Goal: Contribute content: Contribute content

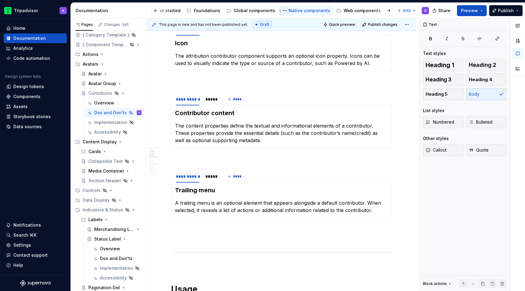
scroll to position [0, 85]
click at [333, 10] on div "Web components" at bounding box center [344, 11] width 37 height 6
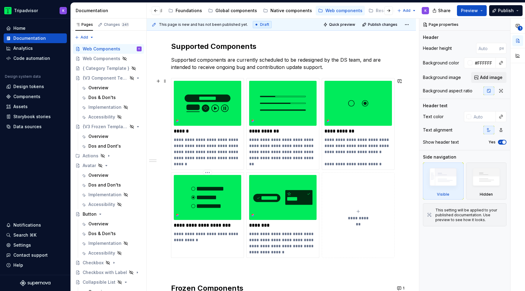
scroll to position [82, 0]
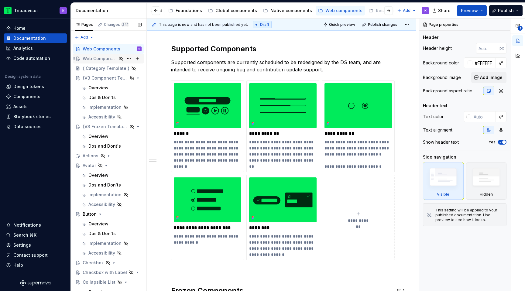
click at [97, 59] on div "Web Components" at bounding box center [100, 59] width 34 height 6
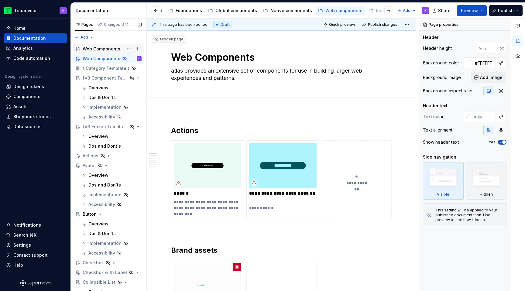
click at [103, 49] on div "Web Components" at bounding box center [102, 49] width 38 height 6
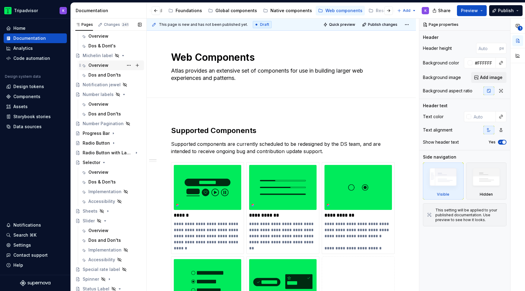
scroll to position [558, 0]
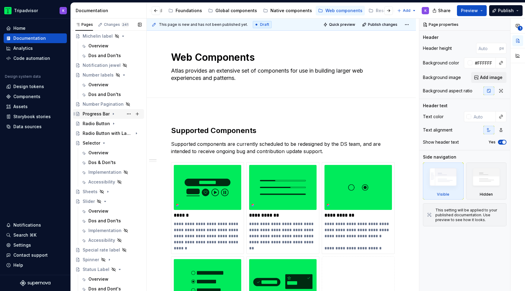
click at [107, 112] on div "Progress Bar" at bounding box center [96, 114] width 27 height 6
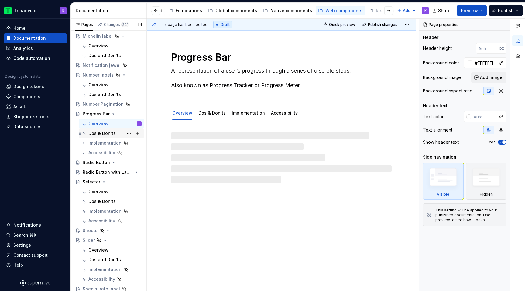
click at [109, 131] on div "Dos & Don'ts" at bounding box center [101, 133] width 27 height 6
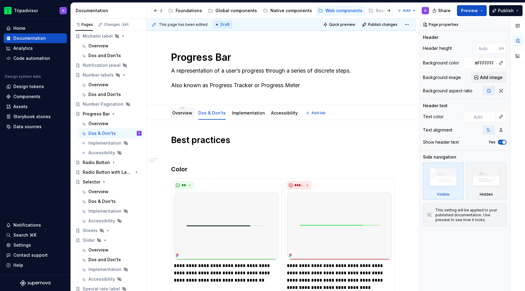
click at [184, 117] on div "Overview" at bounding box center [182, 113] width 25 height 10
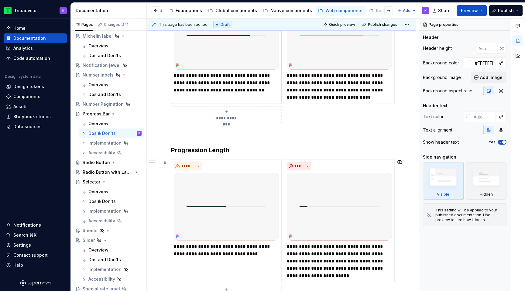
scroll to position [104, 0]
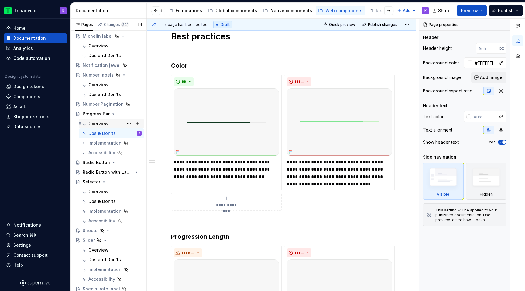
click at [119, 123] on div "Overview" at bounding box center [114, 123] width 53 height 9
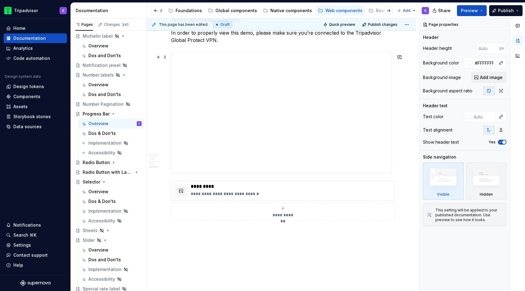
scroll to position [1178, 0]
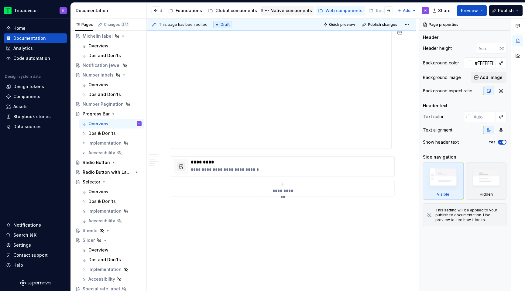
click at [290, 9] on div "Native components" at bounding box center [292, 11] width 42 height 6
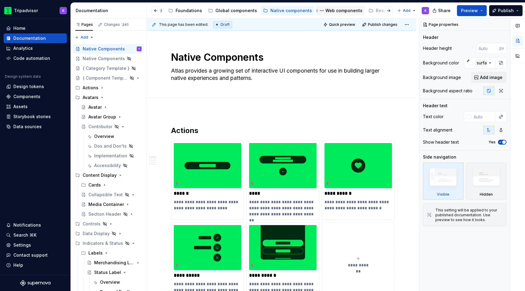
click at [339, 11] on div "Web components" at bounding box center [344, 11] width 37 height 6
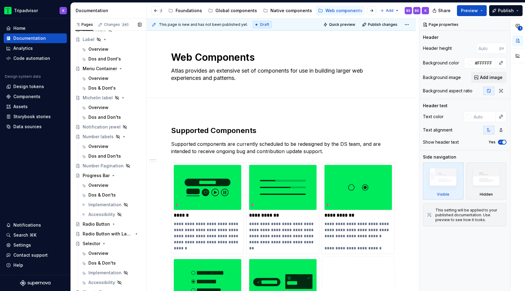
scroll to position [543, 0]
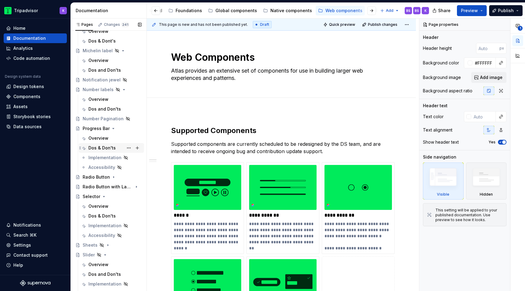
click at [114, 147] on div "Dos & Don'ts" at bounding box center [101, 148] width 27 height 6
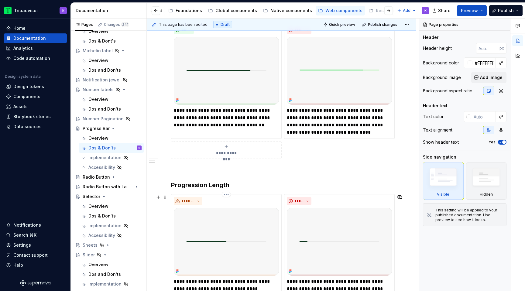
scroll to position [151, 0]
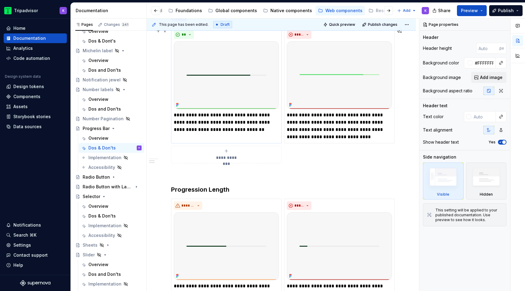
click at [244, 123] on p "**********" at bounding box center [226, 123] width 105 height 22
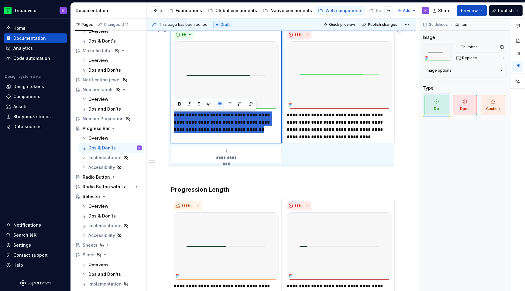
drag, startPoint x: 264, startPoint y: 130, endPoint x: 173, endPoint y: 116, distance: 91.3
click at [173, 116] on div "**********" at bounding box center [226, 86] width 111 height 116
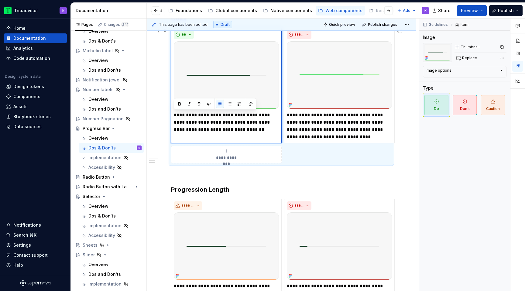
click at [277, 127] on p "**********" at bounding box center [226, 123] width 105 height 22
click at [321, 126] on p "**********" at bounding box center [339, 126] width 105 height 29
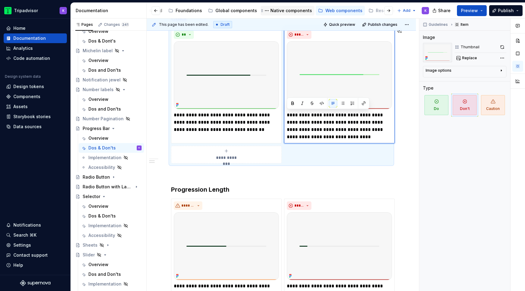
click at [284, 10] on div "Native components" at bounding box center [292, 11] width 42 height 6
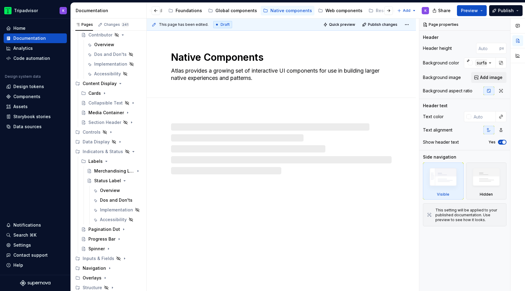
scroll to position [92, 0]
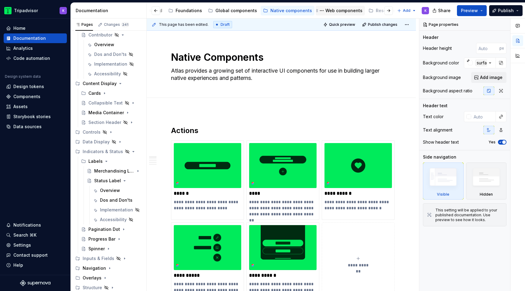
click at [349, 12] on div "Web components" at bounding box center [344, 11] width 37 height 6
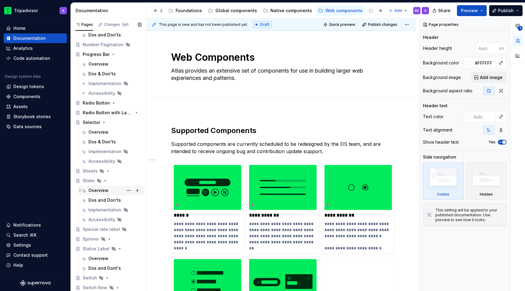
scroll to position [615, 0]
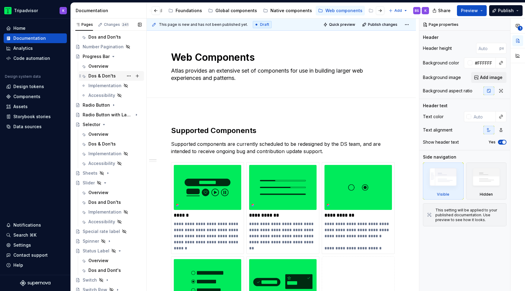
click at [106, 74] on div "Dos & Don'ts" at bounding box center [101, 76] width 27 height 6
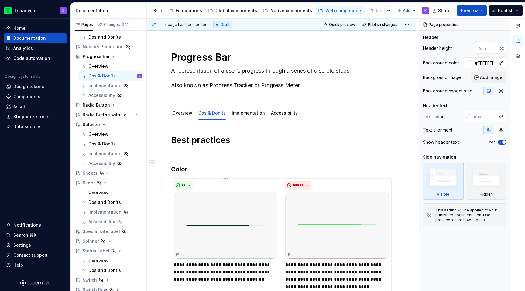
type textarea "*"
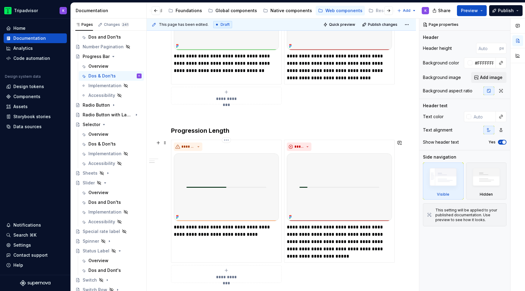
scroll to position [227, 0]
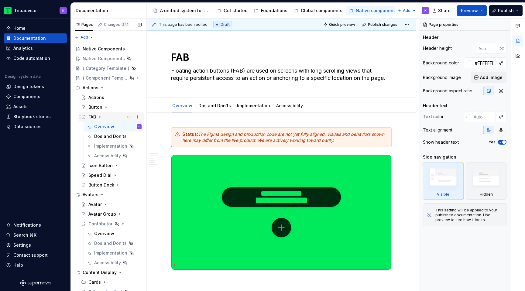
click at [100, 116] on icon "Page tree" at bounding box center [99, 117] width 5 height 5
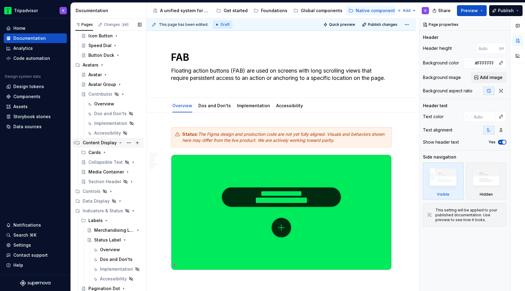
scroll to position [88, 0]
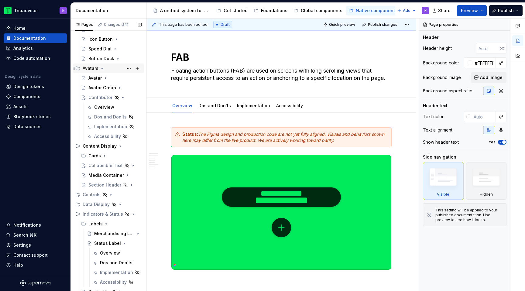
click at [102, 69] on icon "Page tree" at bounding box center [102, 68] width 5 height 5
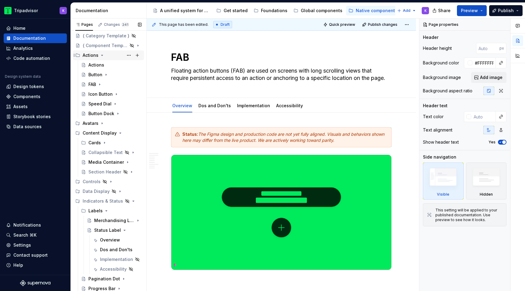
click at [102, 56] on icon "Page tree" at bounding box center [103, 55] width 2 height 1
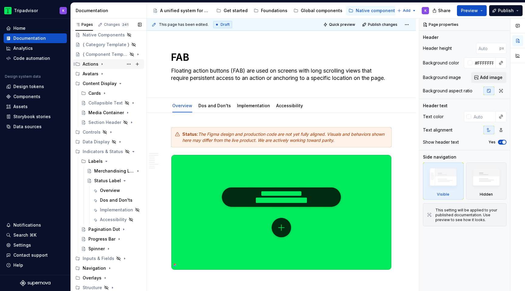
scroll to position [24, 0]
click at [118, 85] on icon "Page tree" at bounding box center [120, 83] width 5 height 5
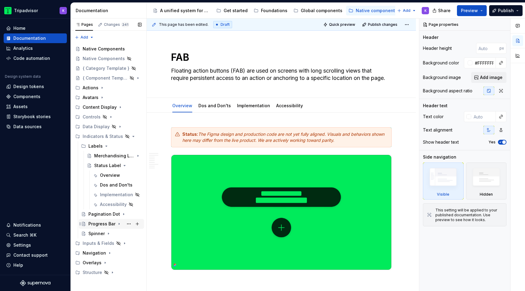
click at [119, 224] on icon "Page tree" at bounding box center [119, 224] width 1 height 2
click at [106, 244] on div "Dos and Don'ts" at bounding box center [105, 243] width 22 height 6
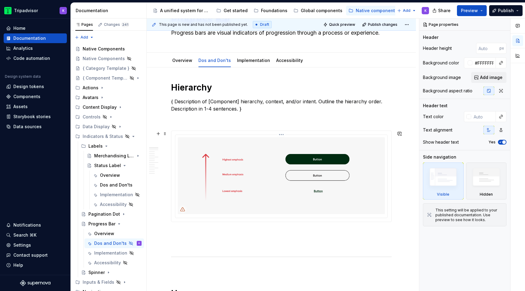
scroll to position [47, 0]
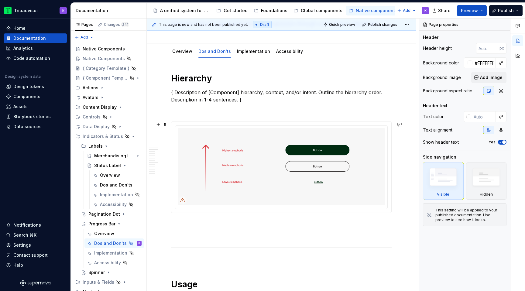
type textarea "*"
click at [206, 222] on p at bounding box center [281, 223] width 221 height 7
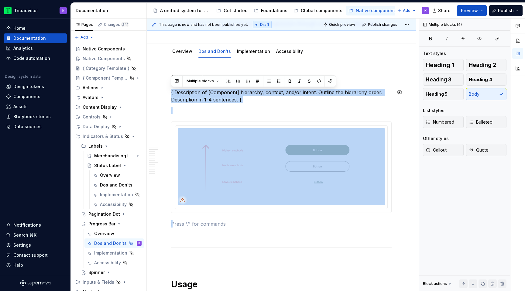
drag, startPoint x: 206, startPoint y: 225, endPoint x: 164, endPoint y: 85, distance: 145.8
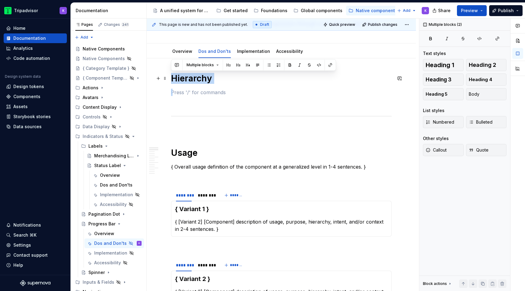
drag, startPoint x: 202, startPoint y: 93, endPoint x: 170, endPoint y: 78, distance: 35.4
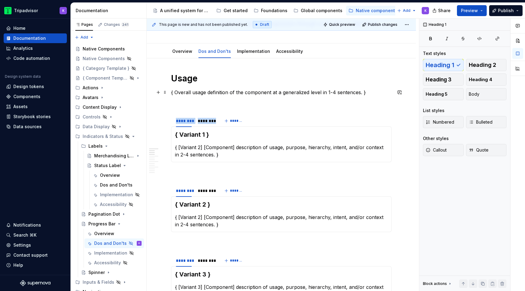
drag, startPoint x: 276, startPoint y: 115, endPoint x: 175, endPoint y: 90, distance: 104.2
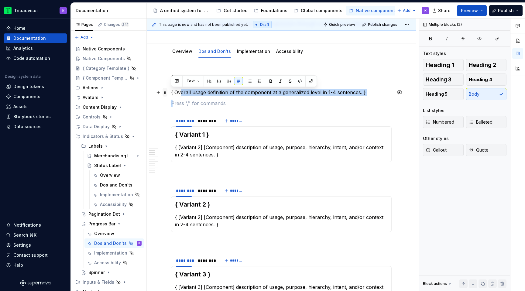
drag, startPoint x: 179, startPoint y: 109, endPoint x: 167, endPoint y: 91, distance: 22.1
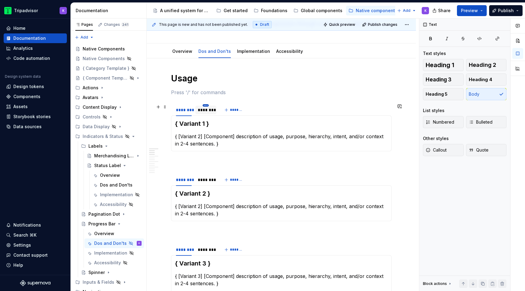
click at [206, 106] on html "Tripadvisor K Home Documentation Analytics Code automation Design system data D…" at bounding box center [262, 145] width 525 height 291
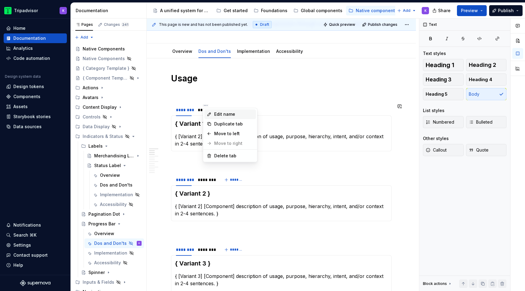
click at [223, 116] on div "Edit name" at bounding box center [234, 114] width 40 height 6
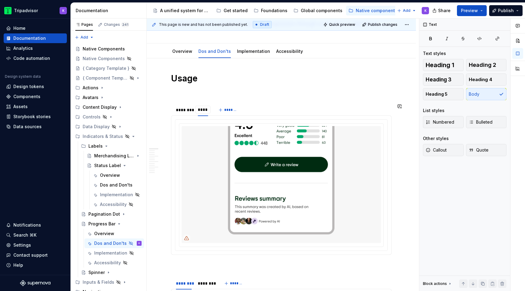
type input "*****"
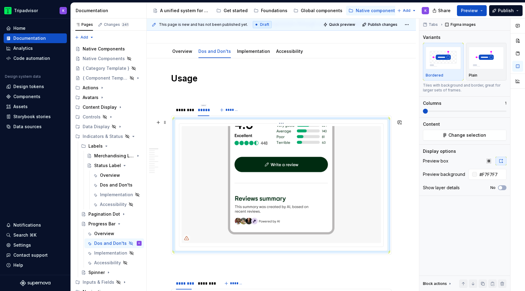
click at [238, 152] on img at bounding box center [281, 184] width 199 height 117
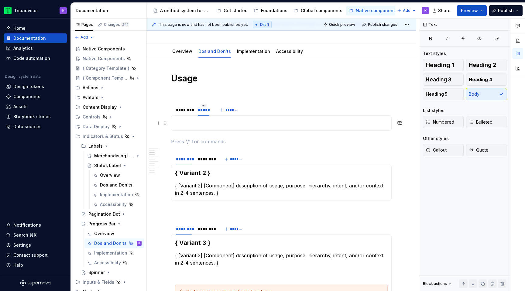
click at [226, 122] on p at bounding box center [281, 122] width 213 height 7
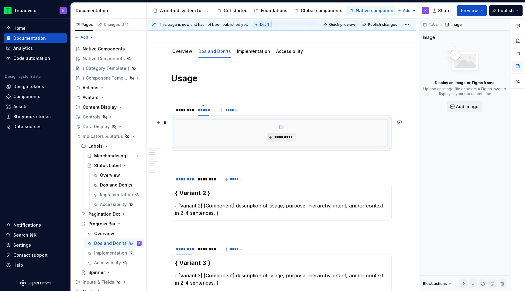
click at [291, 137] on span "*********" at bounding box center [284, 137] width 19 height 5
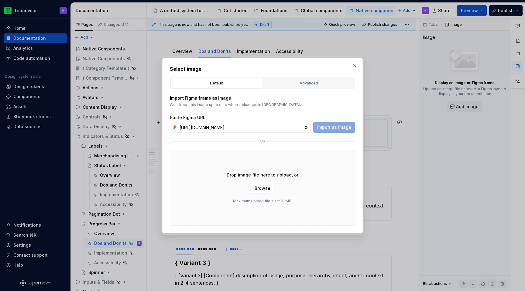
scroll to position [0, 160]
type input "[URL][DOMAIN_NAME]"
click at [333, 126] on span "Import as image" at bounding box center [334, 127] width 34 height 6
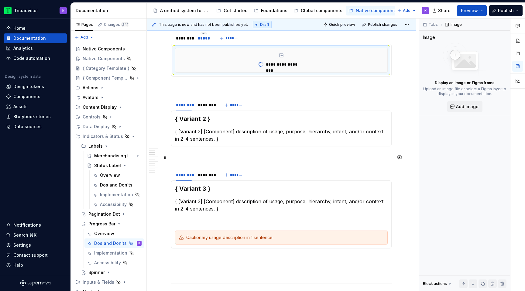
scroll to position [125, 0]
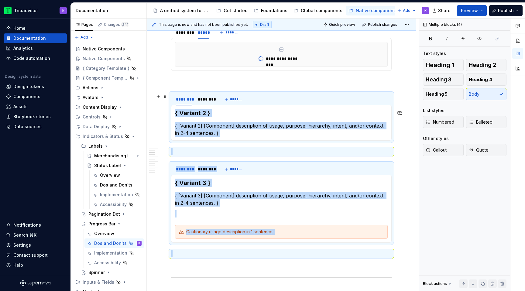
drag, startPoint x: 195, startPoint y: 255, endPoint x: 172, endPoint y: 105, distance: 152.2
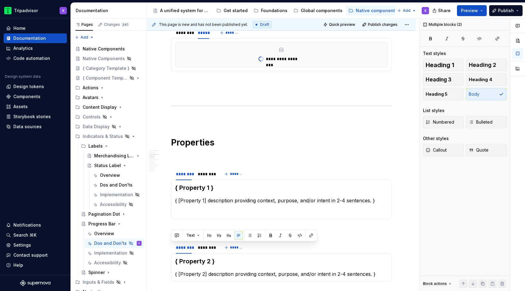
scroll to position [204, 0]
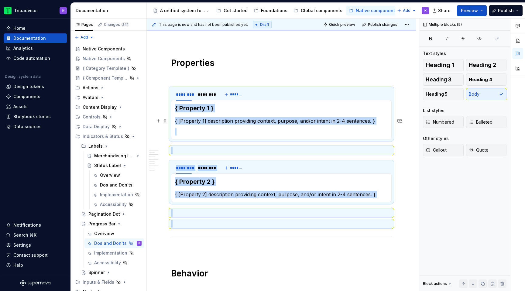
drag, startPoint x: 200, startPoint y: 194, endPoint x: 175, endPoint y: 102, distance: 94.6
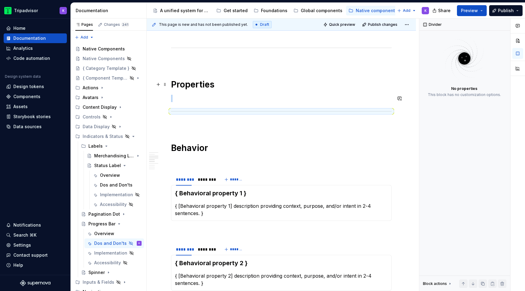
scroll to position [158, 0]
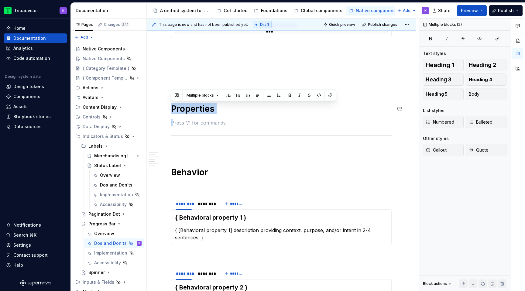
drag, startPoint x: 179, startPoint y: 133, endPoint x: 161, endPoint y: 98, distance: 40.0
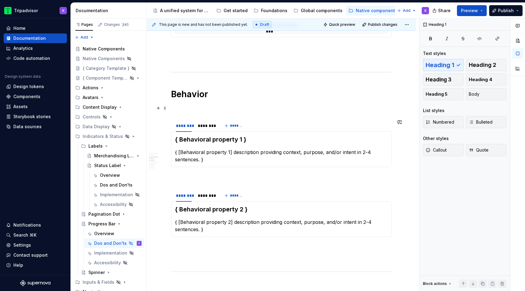
click at [232, 110] on p at bounding box center [281, 108] width 221 height 7
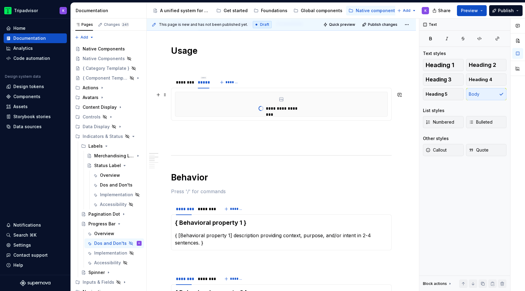
scroll to position [0, 0]
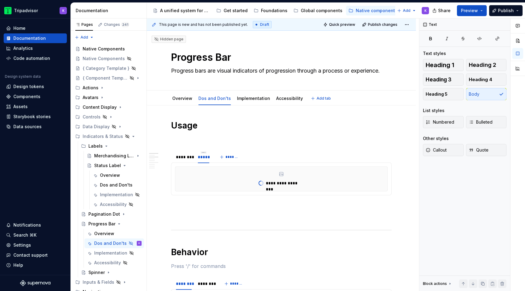
type textarea "*"
click at [186, 152] on html "Tripadvisor K Home Documentation Analytics Code automation Design system data D…" at bounding box center [262, 145] width 525 height 291
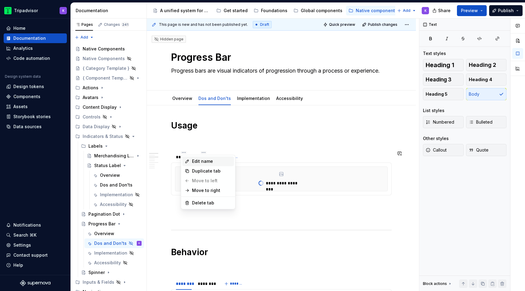
click at [200, 162] on div "Edit name" at bounding box center [212, 161] width 40 height 6
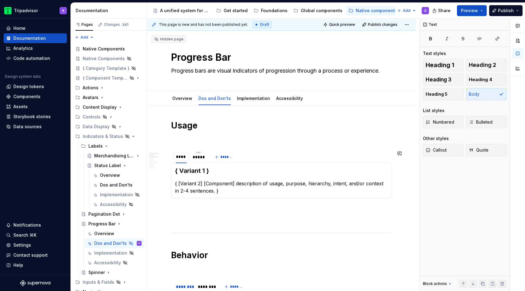
type input "*******"
type textarea "*"
type input "**********"
click at [218, 218] on p at bounding box center [281, 220] width 221 height 7
type textarea "*"
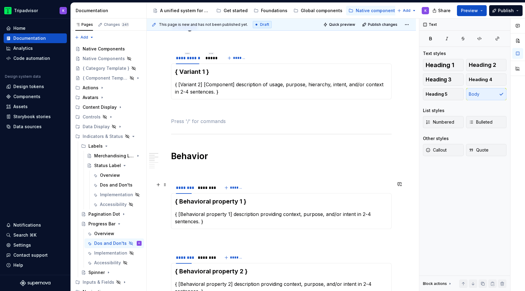
scroll to position [108, 0]
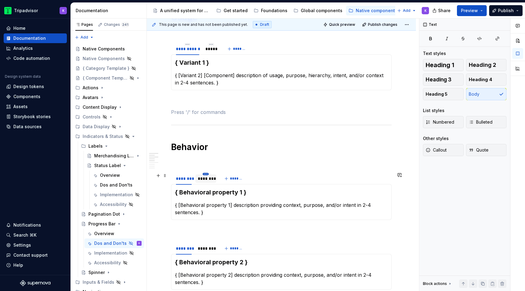
click at [206, 174] on html "Tripadvisor K Home Documentation Analytics Code automation Design system data D…" at bounding box center [262, 145] width 525 height 291
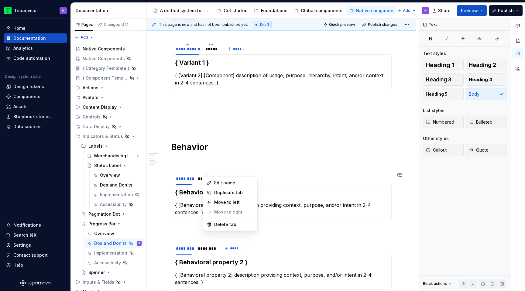
click at [218, 183] on div "Edit name" at bounding box center [234, 183] width 40 height 6
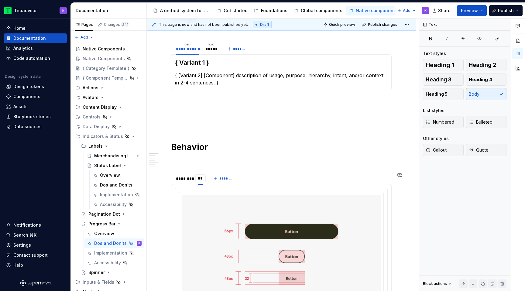
type input "*****"
click at [229, 215] on img at bounding box center [281, 253] width 199 height 117
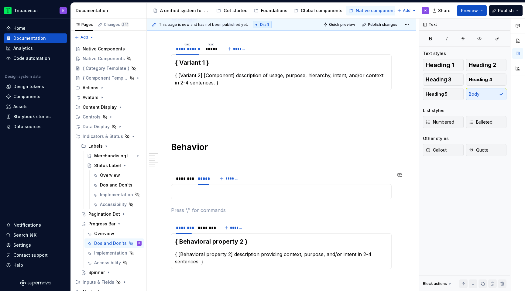
click at [222, 194] on p at bounding box center [281, 191] width 213 height 7
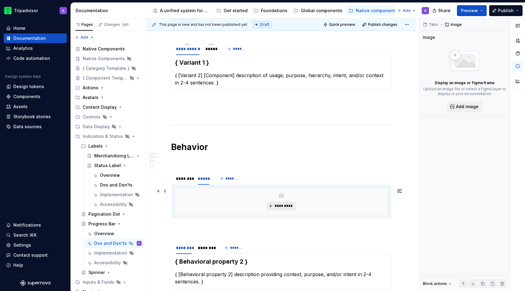
click at [285, 208] on span "*********" at bounding box center [284, 206] width 19 height 5
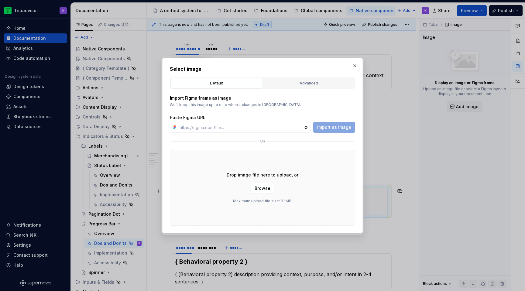
type textarea "*"
type input "[URL][DOMAIN_NAME]"
click at [340, 129] on span "Import as image" at bounding box center [334, 127] width 34 height 6
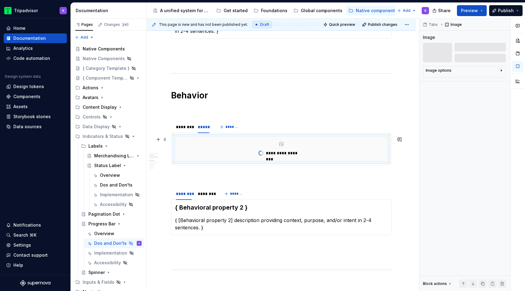
scroll to position [161, 0]
click at [206, 187] on html "Tripadvisor K Home Documentation Analytics Code automation Design system data D…" at bounding box center [262, 145] width 525 height 291
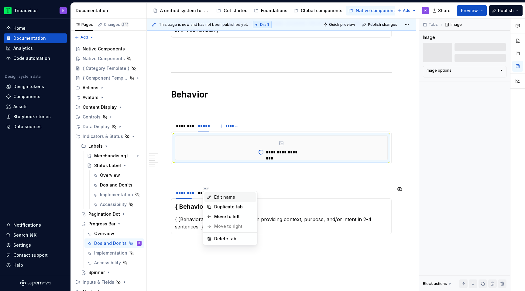
click at [222, 199] on div "Edit name" at bounding box center [234, 197] width 40 height 6
type textarea "*"
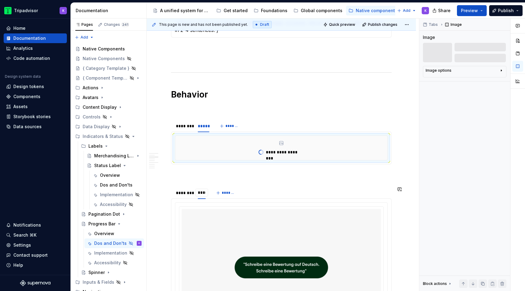
type input "*****"
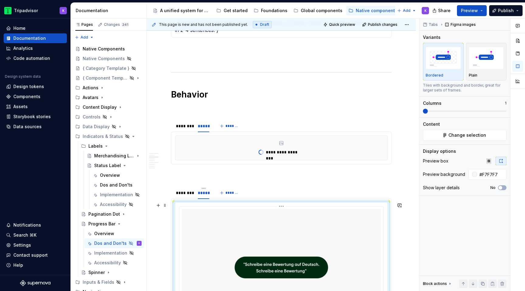
click at [218, 225] on img at bounding box center [281, 267] width 199 height 117
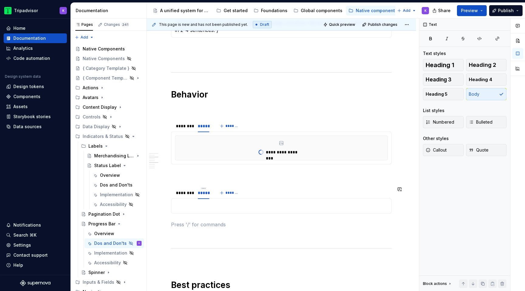
click at [212, 214] on section "******** ***** ******* { Behavioral property 2 } { [Behavioral property 2] desc…" at bounding box center [281, 199] width 221 height 27
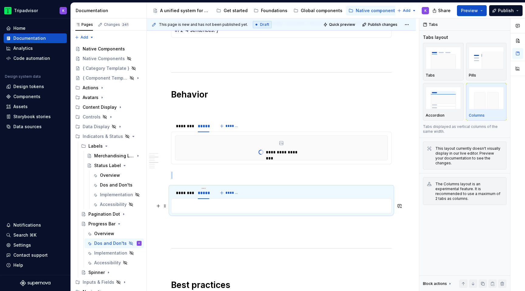
click at [212, 204] on p at bounding box center [281, 205] width 213 height 7
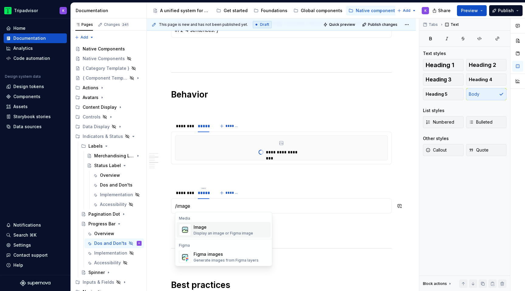
click at [216, 229] on div "Image" at bounding box center [224, 227] width 60 height 6
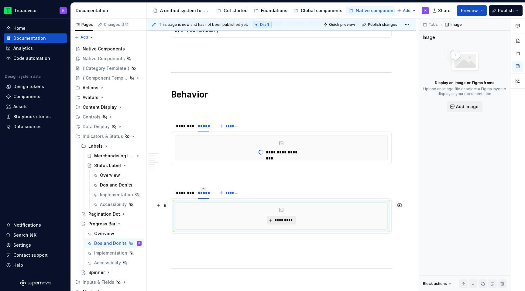
click at [278, 220] on span "*********" at bounding box center [284, 220] width 19 height 5
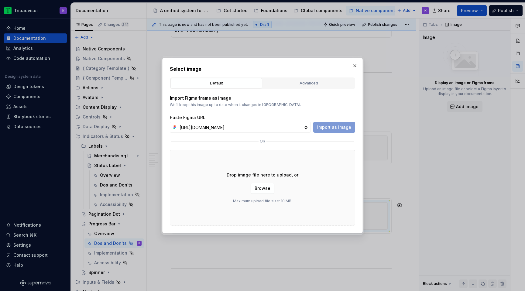
scroll to position [0, 159]
type input "[URL][DOMAIN_NAME]"
click at [334, 129] on span "Import as image" at bounding box center [334, 127] width 34 height 6
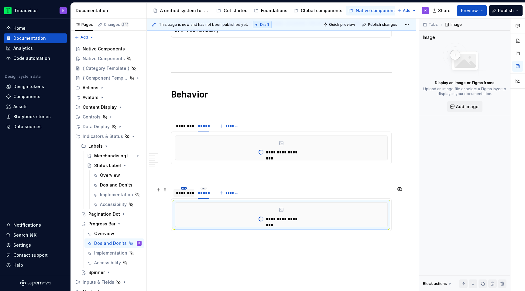
click at [183, 189] on html "Tripadvisor K Home Documentation Analytics Code automation Design system data D…" at bounding box center [262, 145] width 525 height 291
click at [197, 198] on div "Edit name" at bounding box center [212, 197] width 40 height 6
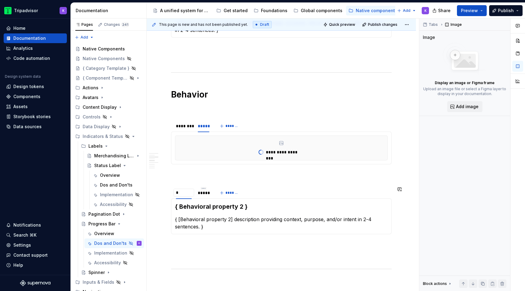
type input "**"
type textarea "*"
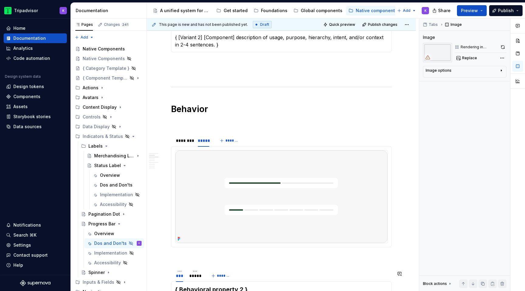
scroll to position [189, 0]
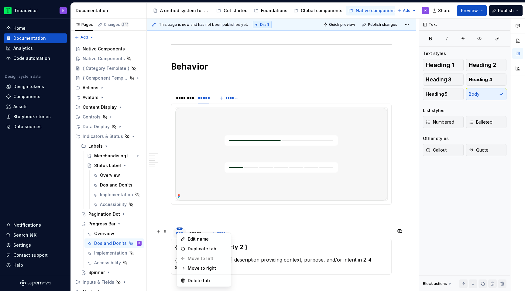
click at [180, 231] on html "Tripadvisor K Home Documentation Analytics Code automation Design system data D…" at bounding box center [262, 145] width 525 height 291
click at [187, 238] on div "Edit name" at bounding box center [204, 239] width 52 height 10
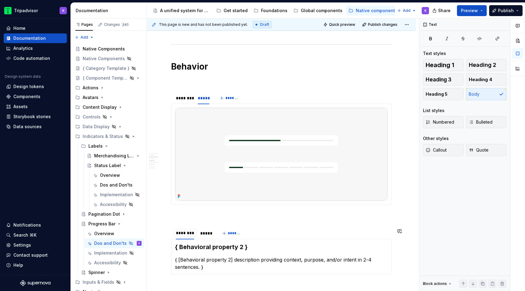
type input "**********"
click at [186, 92] on div "********" at bounding box center [184, 98] width 21 height 12
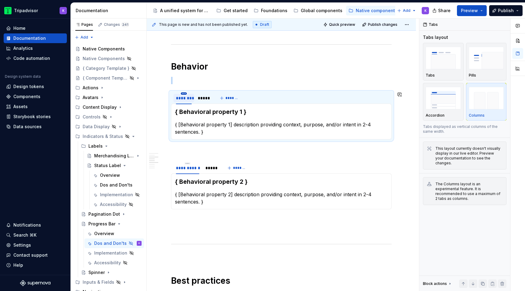
click at [184, 92] on html "Tripadvisor K Home Documentation Analytics Code automation Design system data D…" at bounding box center [262, 145] width 525 height 291
click at [186, 102] on icon at bounding box center [187, 102] width 5 height 5
type input "**********"
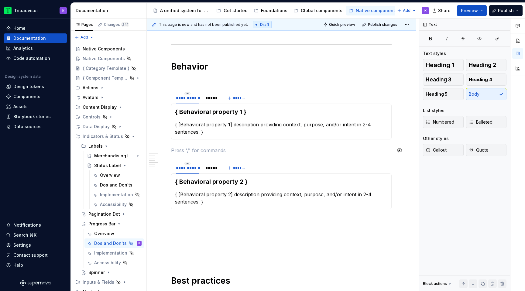
click at [212, 98] on div "*****" at bounding box center [212, 98] width 12 height 6
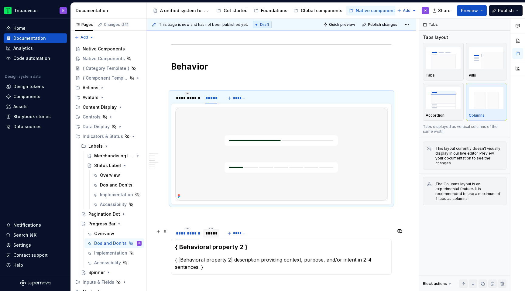
click at [207, 236] on div "*****" at bounding box center [212, 233] width 12 height 6
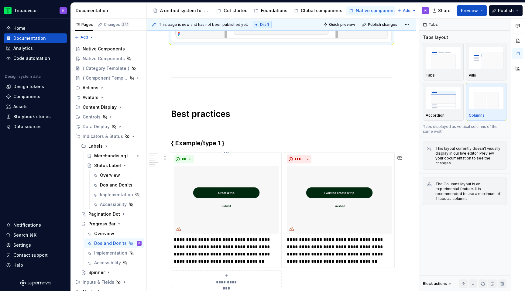
scroll to position [502, 0]
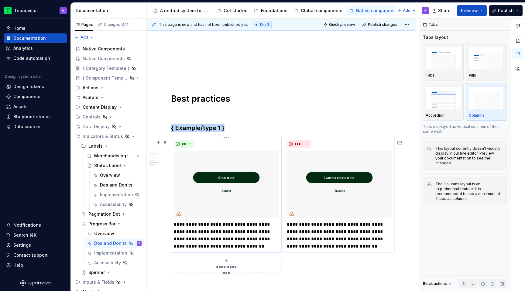
click at [210, 180] on img at bounding box center [226, 185] width 105 height 68
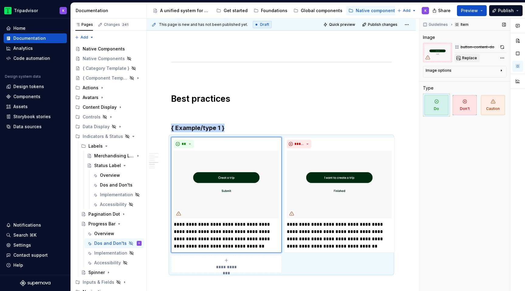
click at [462, 54] on button "Replace" at bounding box center [467, 58] width 25 height 9
type textarea "*"
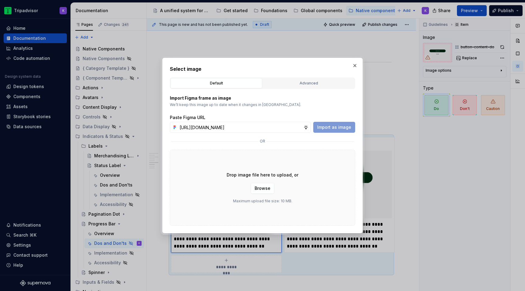
scroll to position [0, 160]
type input "[URL][DOMAIN_NAME]"
click at [325, 127] on span "Import as image" at bounding box center [334, 127] width 34 height 6
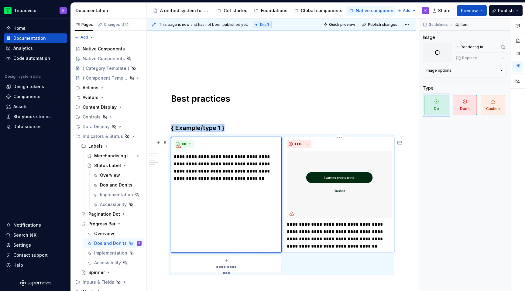
click at [310, 158] on img at bounding box center [339, 185] width 105 height 68
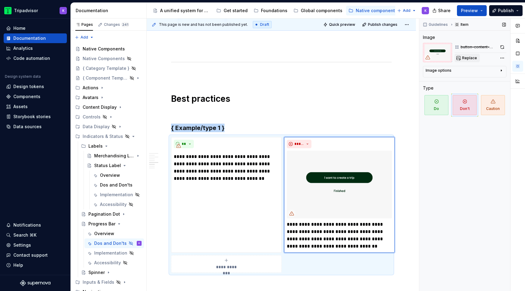
click at [465, 58] on span "Replace" at bounding box center [469, 58] width 15 height 5
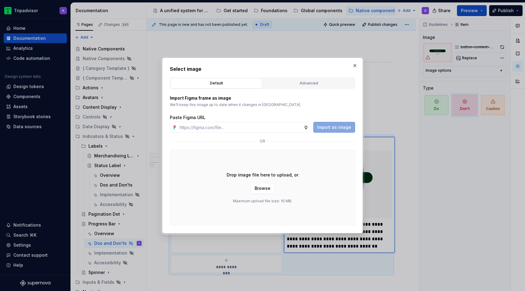
type textarea "*"
type input "[URL][DOMAIN_NAME]"
type textarea "*"
type input "[URL][DOMAIN_NAME]"
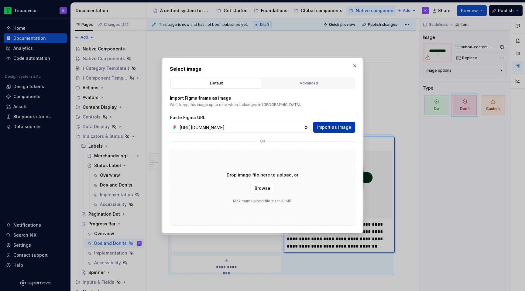
click at [342, 127] on span "Import as image" at bounding box center [334, 127] width 34 height 6
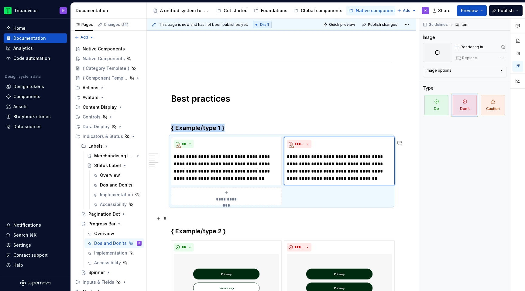
scroll to position [734, 0]
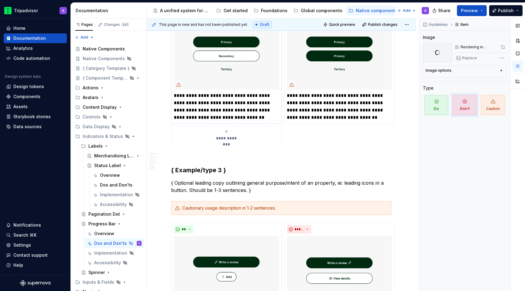
click at [251, 69] on img at bounding box center [226, 56] width 105 height 68
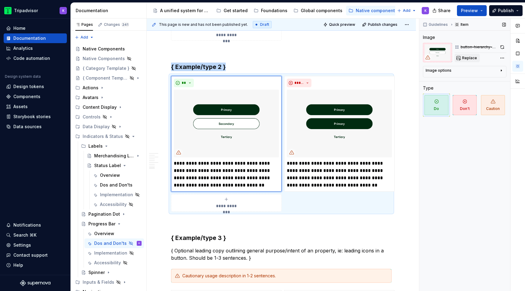
click at [474, 56] on span "Replace" at bounding box center [469, 58] width 15 height 5
type textarea "*"
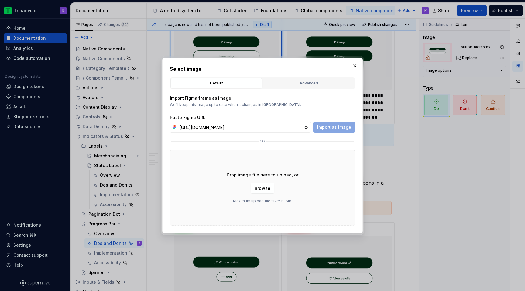
scroll to position [0, 160]
type input "[URL][DOMAIN_NAME]"
click at [327, 128] on span "Import as image" at bounding box center [334, 127] width 34 height 6
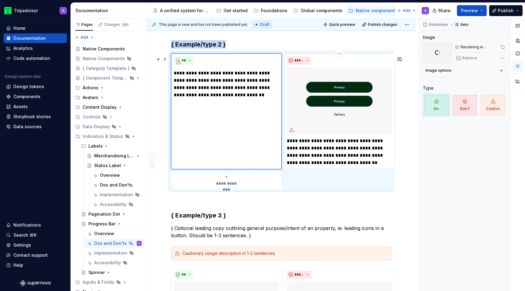
scroll to position [748, 0]
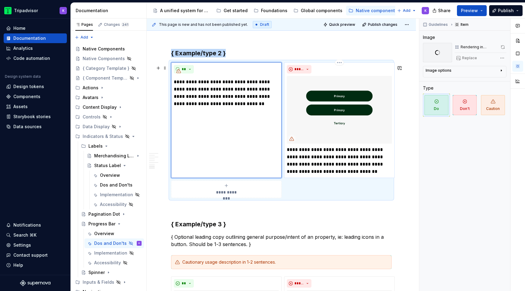
click at [328, 110] on img at bounding box center [339, 110] width 105 height 68
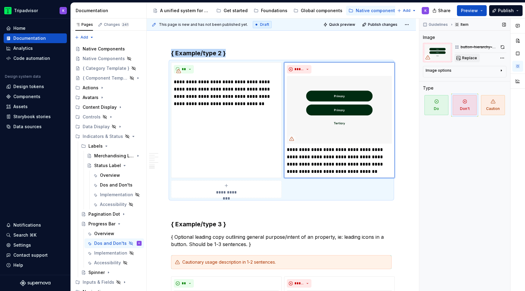
click at [470, 57] on span "Replace" at bounding box center [469, 58] width 15 height 5
type textarea "*"
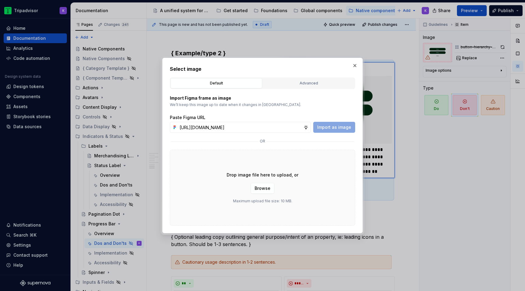
scroll to position [0, 160]
type input "[URL][DOMAIN_NAME]"
click at [320, 130] on button "Import as image" at bounding box center [334, 127] width 42 height 11
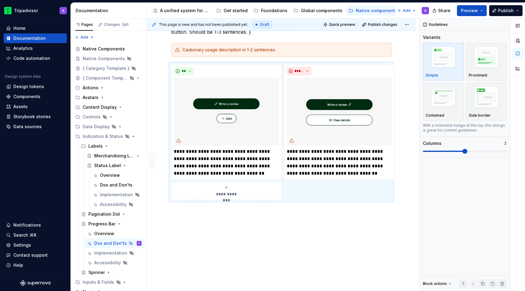
scroll to position [755, 0]
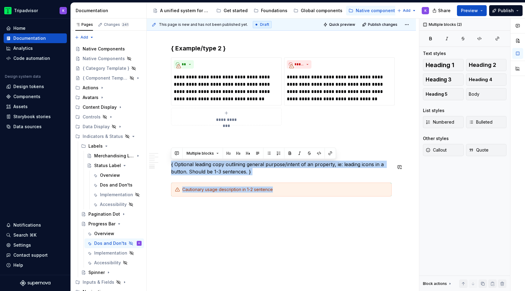
drag, startPoint x: 279, startPoint y: 189, endPoint x: 166, endPoint y: 157, distance: 117.0
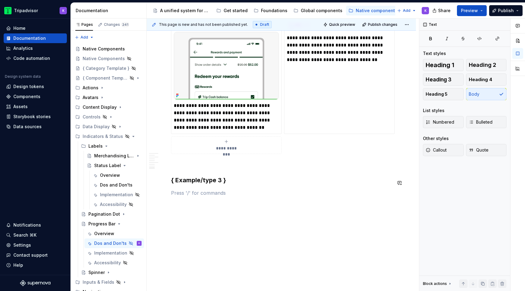
scroll to position [782, 0]
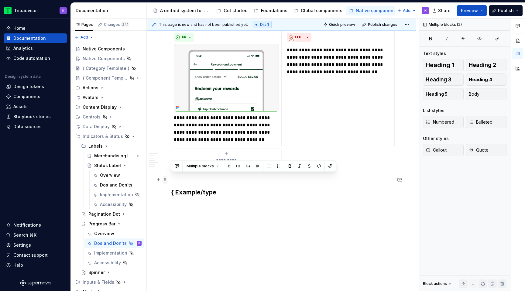
drag, startPoint x: 220, startPoint y: 195, endPoint x: 166, endPoint y: 175, distance: 57.3
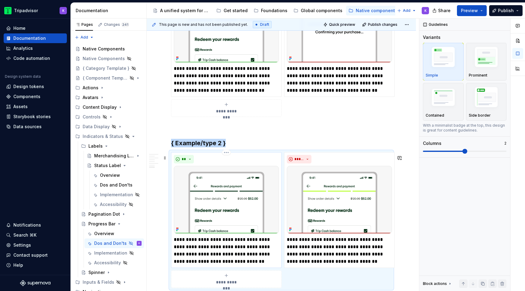
scroll to position [662, 0]
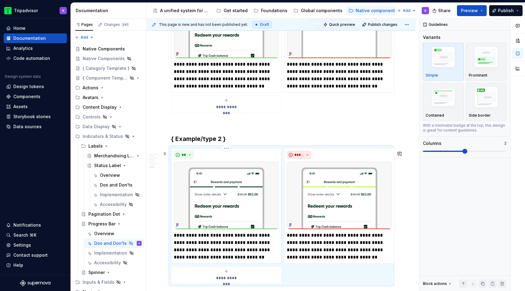
click at [221, 242] on p "**********" at bounding box center [226, 246] width 105 height 29
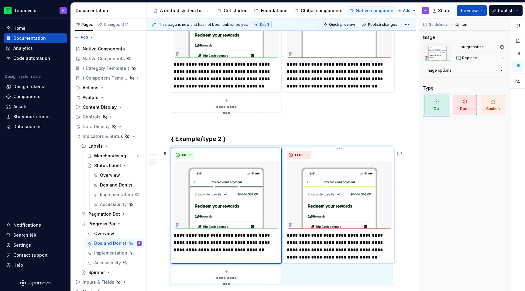
click at [316, 252] on p "**********" at bounding box center [339, 246] width 105 height 29
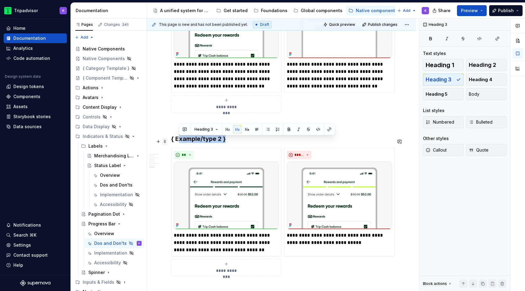
drag, startPoint x: 231, startPoint y: 143, endPoint x: 165, endPoint y: 143, distance: 65.7
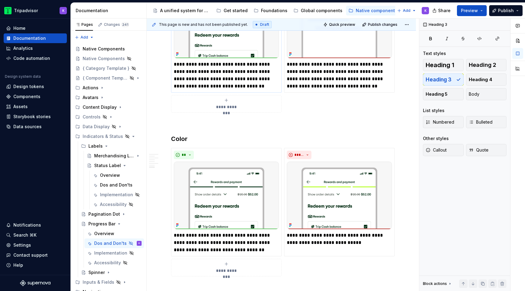
click at [230, 76] on p "**********" at bounding box center [226, 75] width 105 height 29
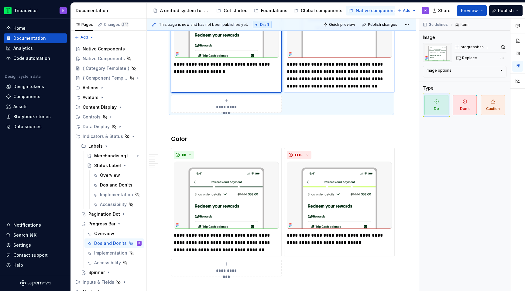
click at [328, 70] on p "**********" at bounding box center [339, 75] width 105 height 29
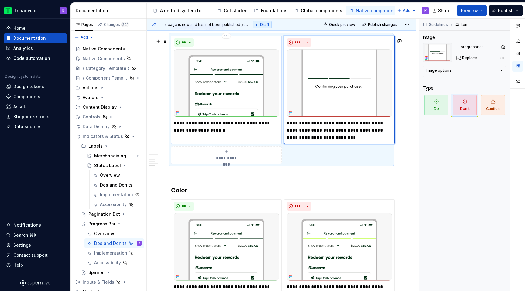
scroll to position [549, 0]
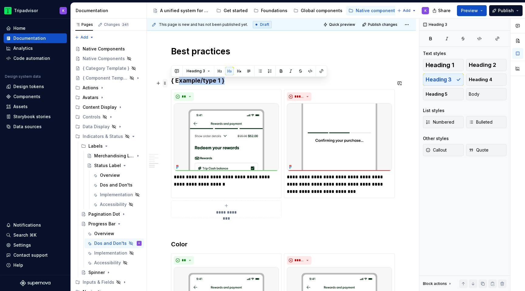
drag, startPoint x: 231, startPoint y: 85, endPoint x: 167, endPoint y: 85, distance: 63.8
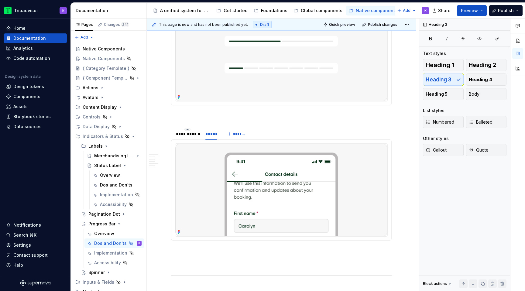
scroll to position [282, 0]
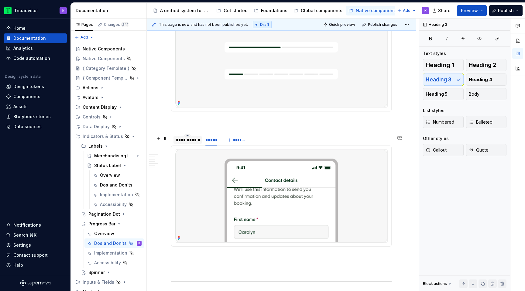
click at [190, 143] on div "**********" at bounding box center [187, 140] width 23 height 6
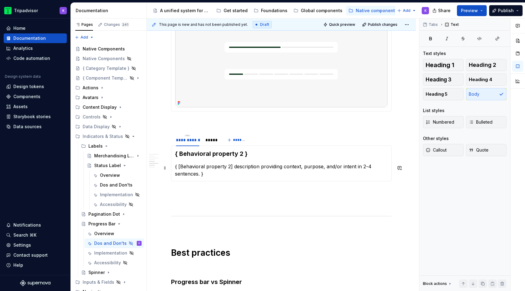
click at [207, 172] on p "{ [Behavioral property 2] description providing context, purpose, and/or intent…" at bounding box center [281, 170] width 213 height 15
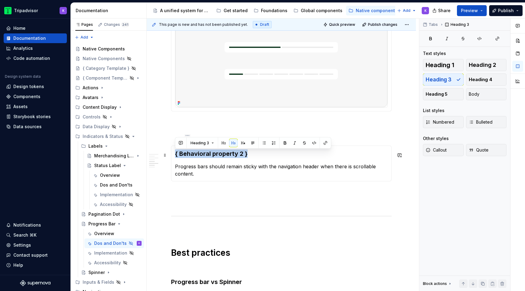
drag, startPoint x: 255, startPoint y: 154, endPoint x: 175, endPoint y: 154, distance: 80.3
click at [175, 154] on div "{ Behavioral property 2 } Progress bars should remain sticky with the navigatio…" at bounding box center [281, 164] width 221 height 36
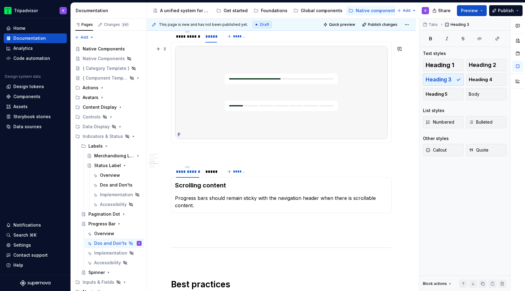
scroll to position [233, 0]
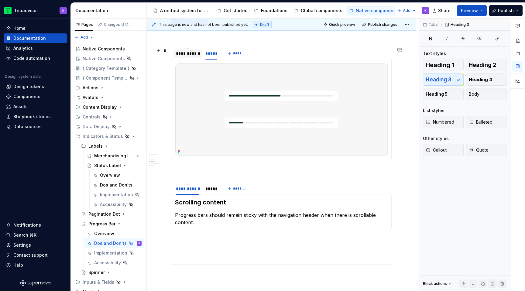
click at [194, 55] on div "**********" at bounding box center [187, 53] width 23 height 6
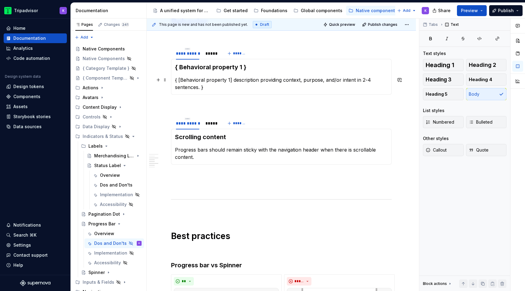
click at [240, 87] on p "{ [Behavioral property 1] description providing context, purpose, and/or intent…" at bounding box center [281, 83] width 213 height 15
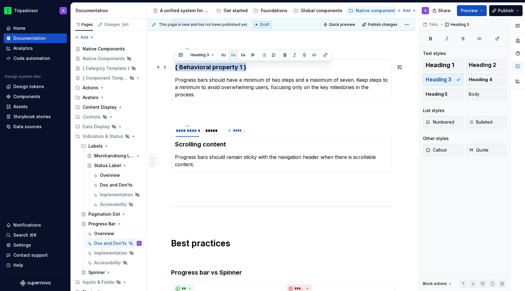
drag, startPoint x: 253, startPoint y: 68, endPoint x: 175, endPoint y: 68, distance: 78.1
click at [175, 68] on div "{ Behavioral property 1 } Progress bars should have a minimum of two steps and …" at bounding box center [281, 80] width 221 height 43
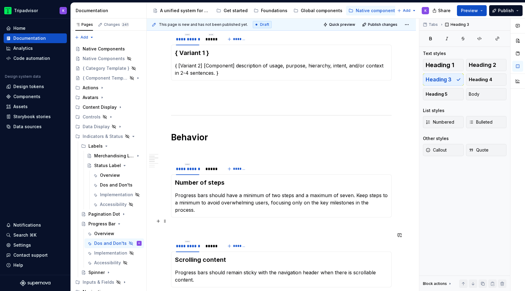
scroll to position [53, 0]
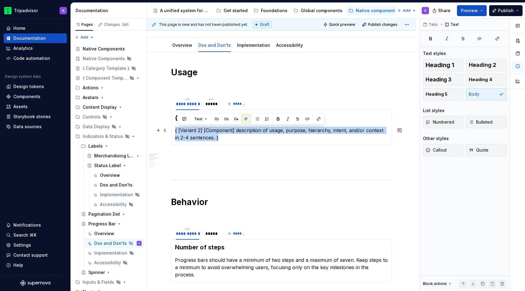
drag, startPoint x: 223, startPoint y: 143, endPoint x: 175, endPoint y: 130, distance: 50.4
click at [175, 130] on div "{ Variant 1 } { [Variant 2] [Component] description of usage, purpose, hierarch…" at bounding box center [281, 127] width 221 height 36
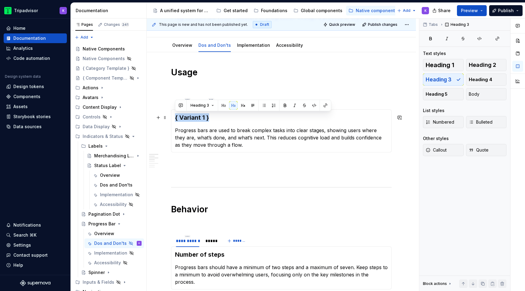
drag, startPoint x: 217, startPoint y: 117, endPoint x: 175, endPoint y: 117, distance: 42.3
click at [175, 117] on h3 "{ Variant 1 }" at bounding box center [281, 117] width 213 height 9
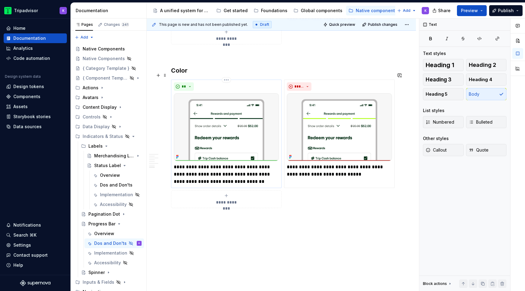
scroll to position [607, 0]
click at [132, 243] on button "Page tree" at bounding box center [129, 243] width 9 height 9
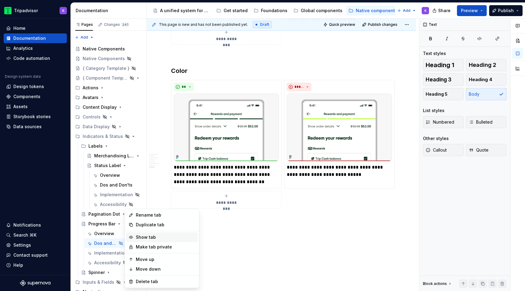
click at [140, 238] on div "Show tab" at bounding box center [166, 237] width 60 height 6
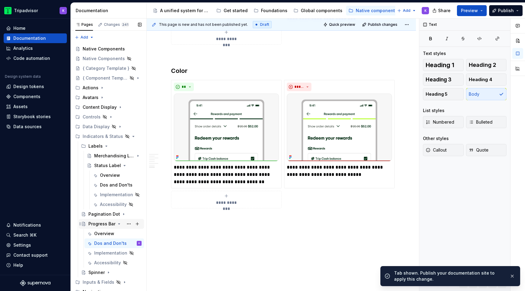
click at [117, 224] on icon "Page tree" at bounding box center [119, 224] width 5 height 5
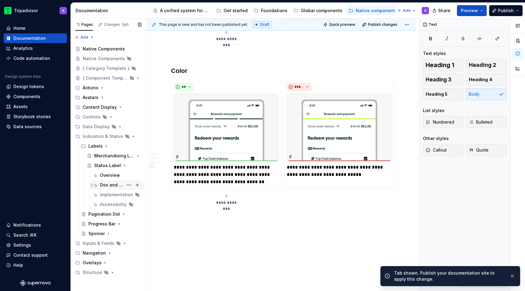
click at [116, 186] on div "Dos and Don'ts" at bounding box center [111, 185] width 23 height 6
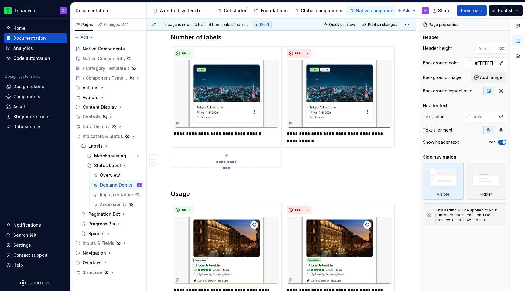
scroll to position [611, 0]
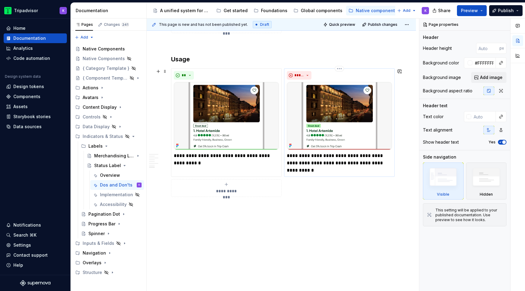
click at [297, 156] on p "**********" at bounding box center [339, 163] width 105 height 22
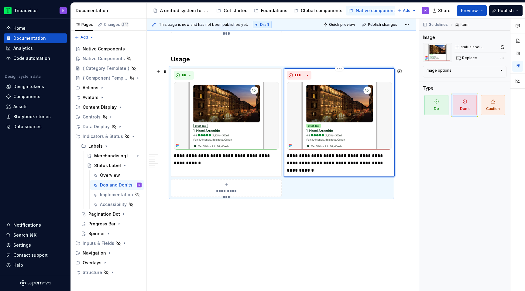
type textarea "*"
click at [101, 89] on icon "Page tree" at bounding box center [102, 87] width 5 height 5
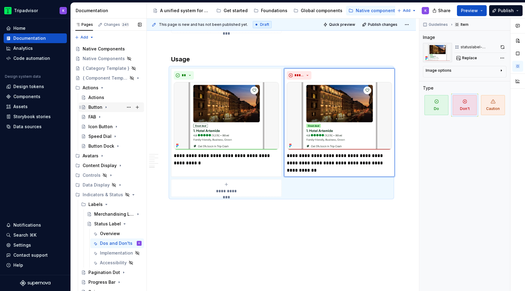
click at [110, 108] on div "Button" at bounding box center [114, 107] width 53 height 9
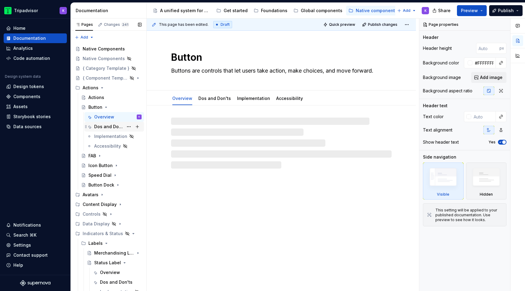
click at [118, 123] on div "Dos and Don'ts" at bounding box center [117, 127] width 47 height 9
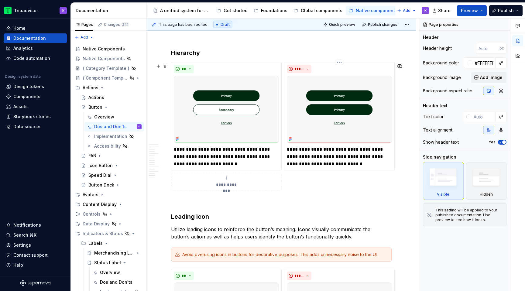
scroll to position [1582, 0]
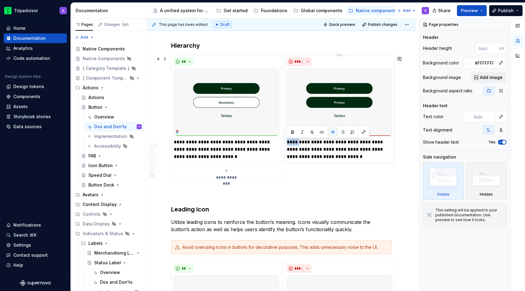
drag, startPoint x: 300, startPoint y: 144, endPoint x: 288, endPoint y: 144, distance: 12.8
click at [288, 144] on p "**********" at bounding box center [339, 150] width 105 height 22
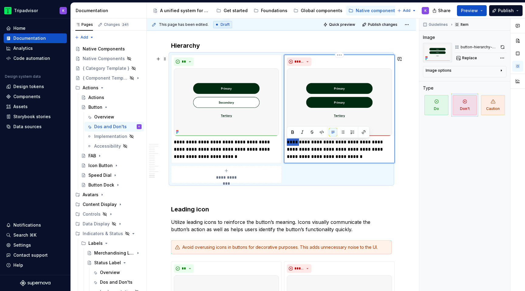
type textarea "*"
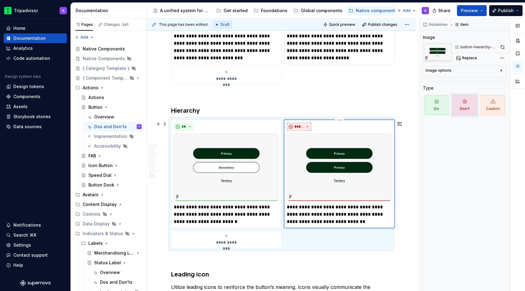
scroll to position [1490, 0]
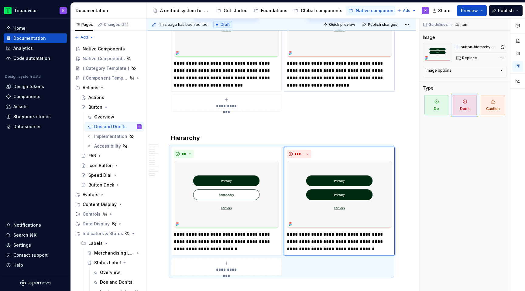
click at [298, 66] on p "**********" at bounding box center [339, 74] width 105 height 29
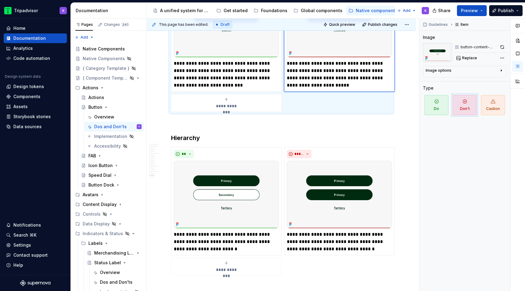
type textarea "*"
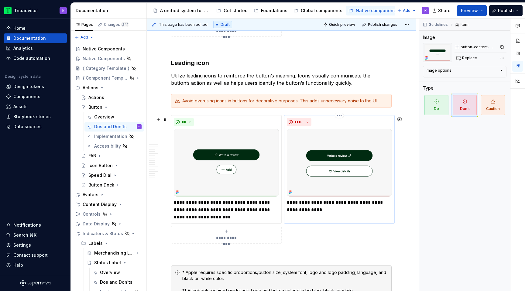
scroll to position [1732, 0]
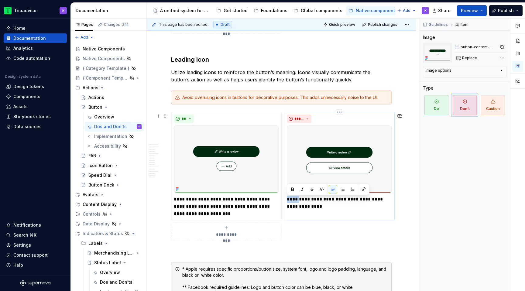
drag, startPoint x: 300, startPoint y: 201, endPoint x: 287, endPoint y: 201, distance: 12.8
click at [287, 201] on p "**********" at bounding box center [339, 203] width 105 height 15
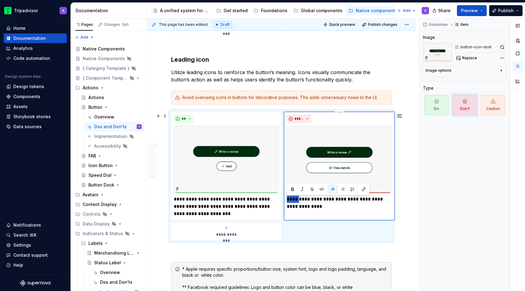
type textarea "*"
click at [296, 250] on p at bounding box center [281, 251] width 221 height 7
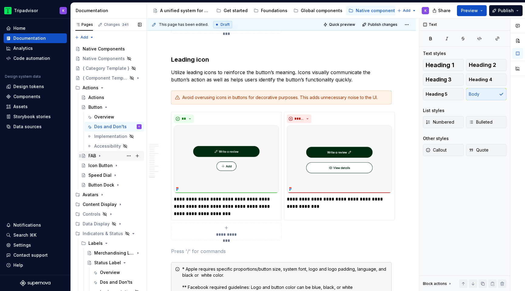
click at [102, 155] on icon "Page tree" at bounding box center [99, 156] width 5 height 5
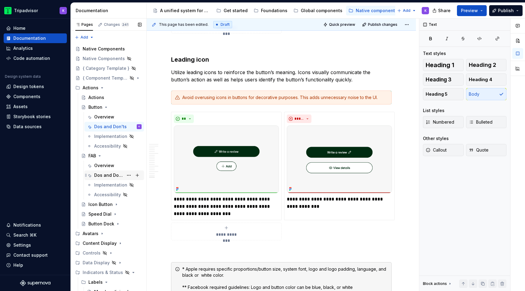
click at [111, 179] on div "Dos and Don'ts" at bounding box center [117, 175] width 47 height 9
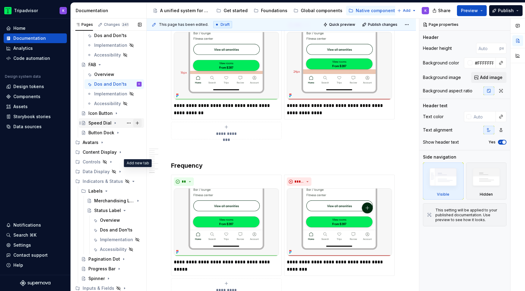
scroll to position [121, 0]
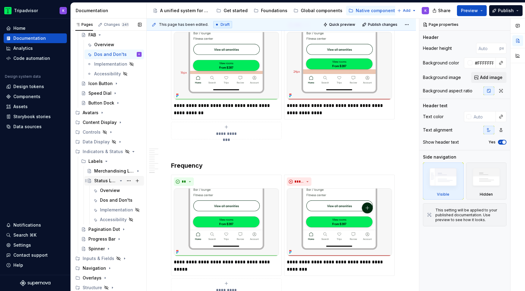
click at [121, 181] on icon "Page tree" at bounding box center [121, 181] width 2 height 1
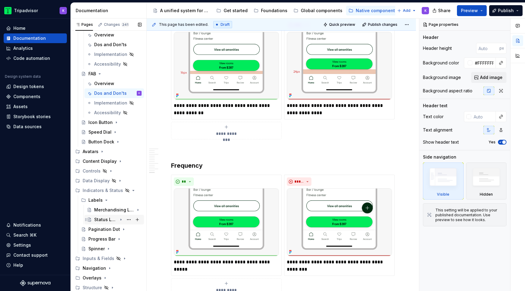
scroll to position [82, 0]
click at [119, 211] on icon "Page tree" at bounding box center [121, 210] width 5 height 5
click at [117, 226] on div "Dos and Don'ts" at bounding box center [121, 229] width 42 height 9
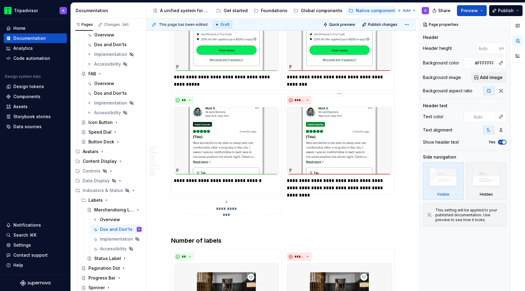
scroll to position [1202, 0]
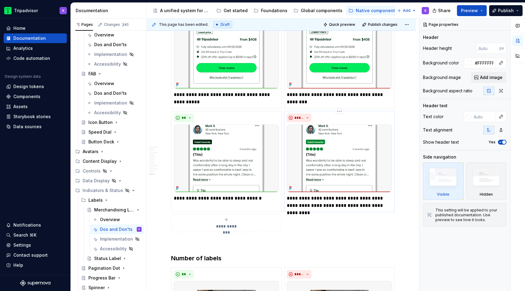
click at [298, 195] on p "**********" at bounding box center [339, 202] width 105 height 15
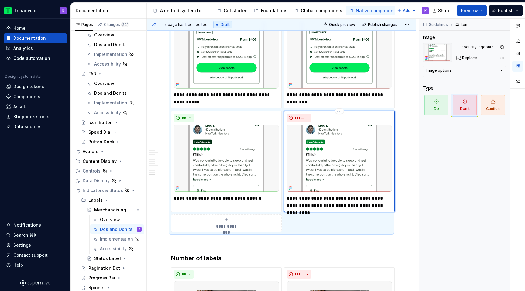
type textarea "*"
click at [297, 91] on p "**********" at bounding box center [339, 94] width 105 height 7
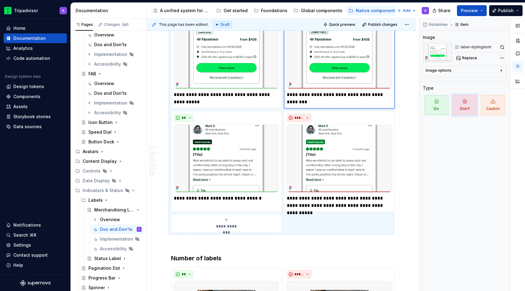
type textarea "*"
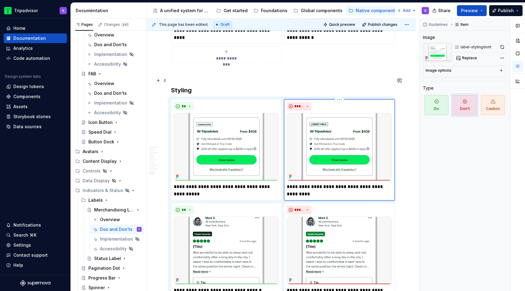
scroll to position [1379, 0]
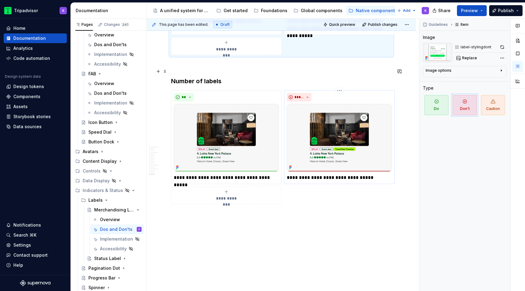
click at [298, 174] on p "**********" at bounding box center [339, 177] width 105 height 7
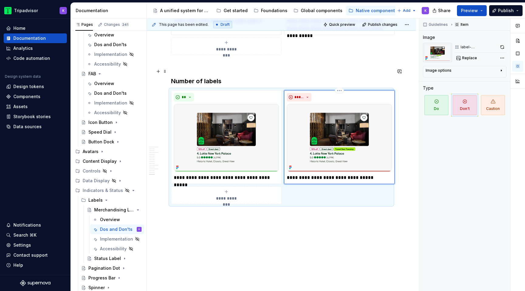
type textarea "*"
click at [105, 198] on div "Labels" at bounding box center [114, 200] width 53 height 9
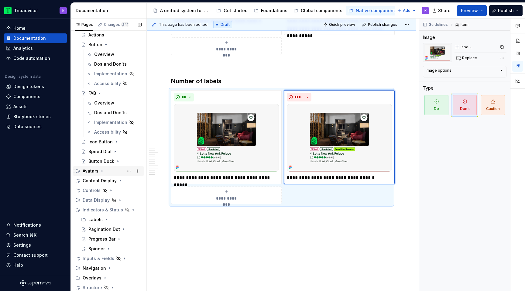
click at [102, 172] on icon "Page tree" at bounding box center [102, 171] width 5 height 5
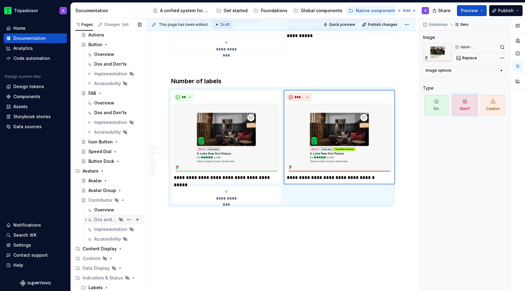
click at [120, 220] on icon "Page tree" at bounding box center [121, 219] width 5 height 5
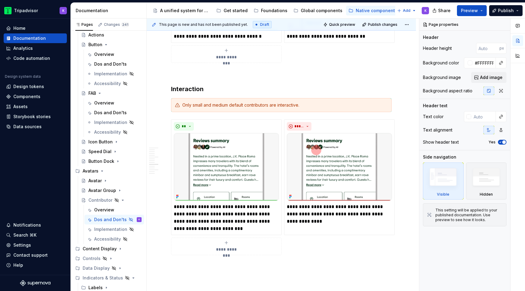
scroll to position [1239, 0]
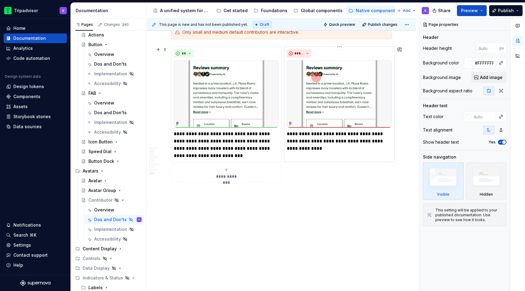
click at [296, 136] on p "**********" at bounding box center [339, 141] width 105 height 22
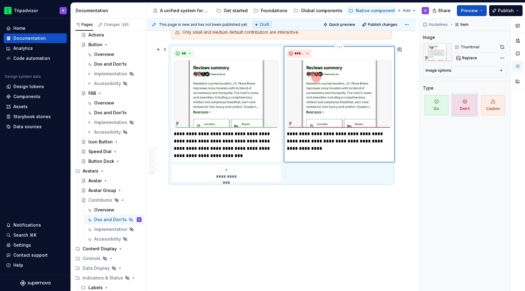
type textarea "*"
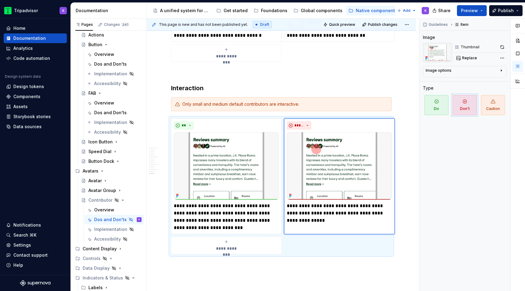
scroll to position [1103, 0]
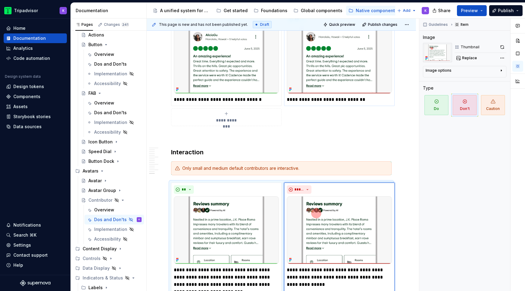
click at [297, 99] on p "**********" at bounding box center [339, 99] width 105 height 7
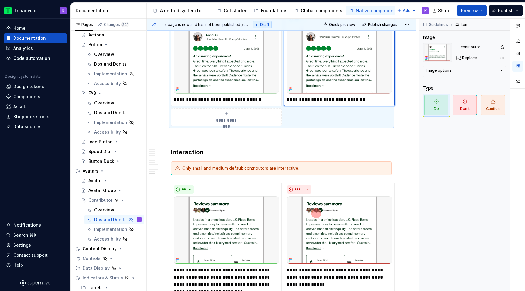
type textarea "*"
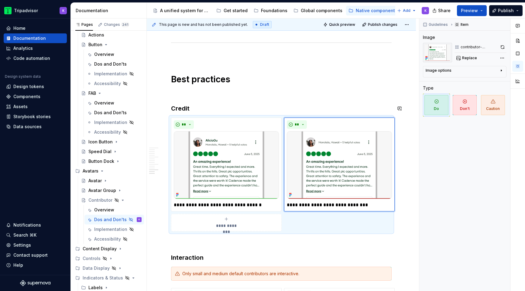
scroll to position [967, 0]
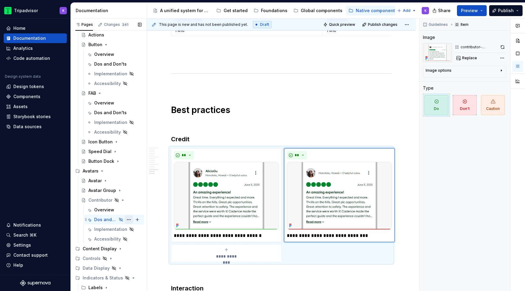
click at [130, 219] on button "Page tree" at bounding box center [129, 220] width 9 height 9
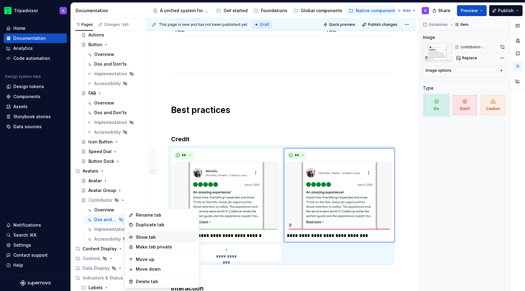
click at [146, 237] on div "Show tab" at bounding box center [166, 237] width 60 height 6
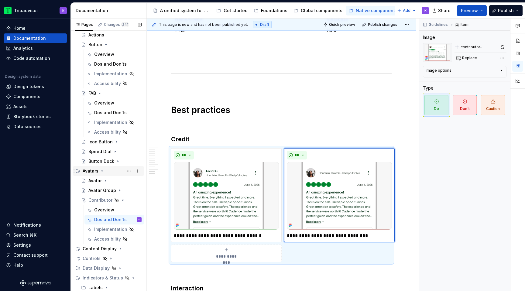
click at [102, 171] on icon "Page tree" at bounding box center [103, 171] width 2 height 1
type textarea "*"
